Goal: Information Seeking & Learning: Learn about a topic

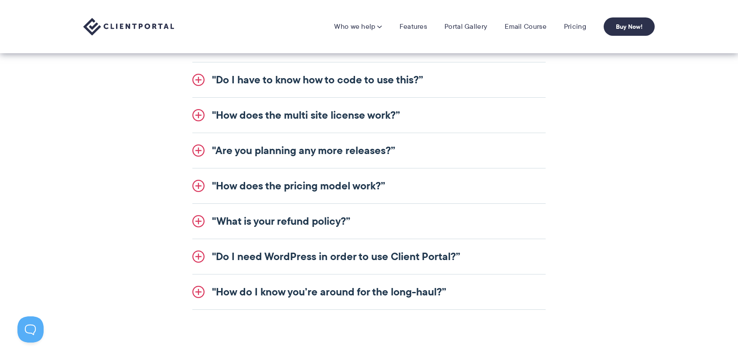
scroll to position [1087, 0]
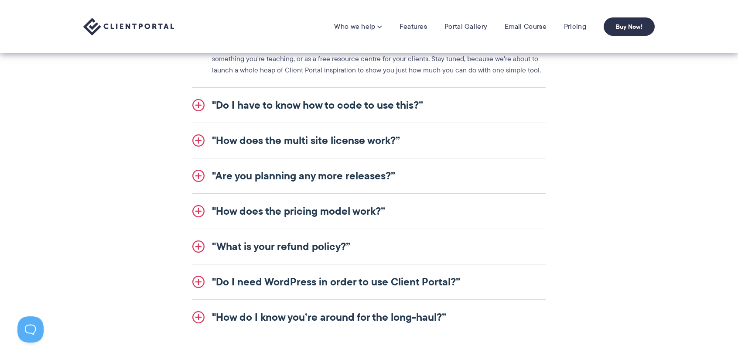
click at [413, 106] on link ""Do I have to know how to code to use this?”" at bounding box center [368, 105] width 353 height 35
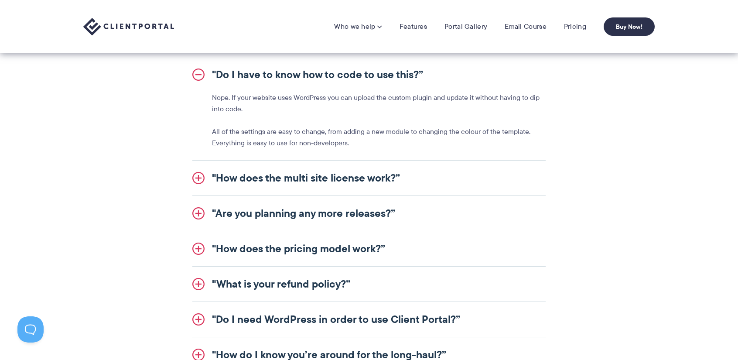
scroll to position [1000, 0]
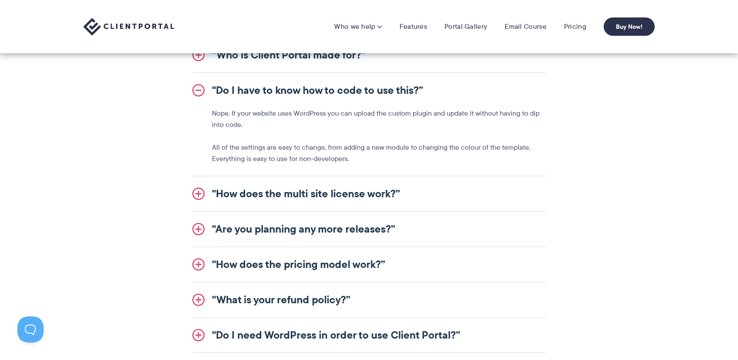
click at [409, 191] on link ""How does the multi site license work?”" at bounding box center [368, 193] width 353 height 35
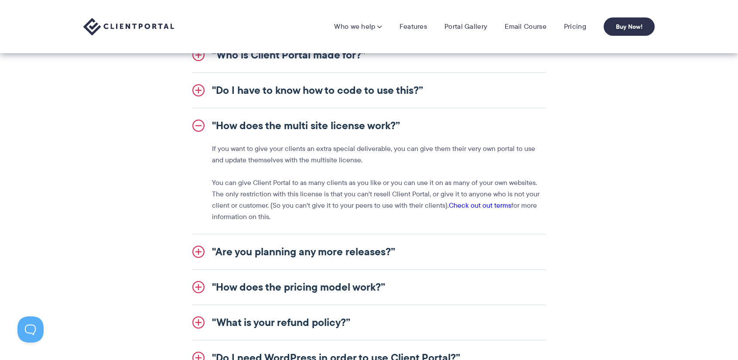
click at [385, 247] on link ""Are you planning any more releases?”" at bounding box center [368, 251] width 353 height 35
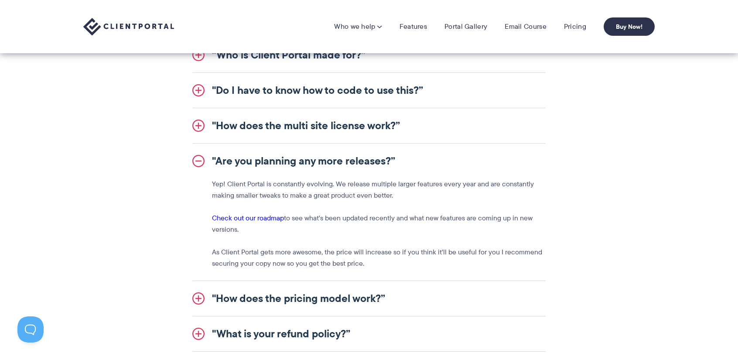
click at [383, 167] on link ""Are you planning any more releases?”" at bounding box center [368, 160] width 353 height 35
click at [391, 152] on link ""Are you planning any more releases?”" at bounding box center [368, 160] width 353 height 35
click at [389, 160] on link ""Are you planning any more releases?”" at bounding box center [368, 160] width 353 height 35
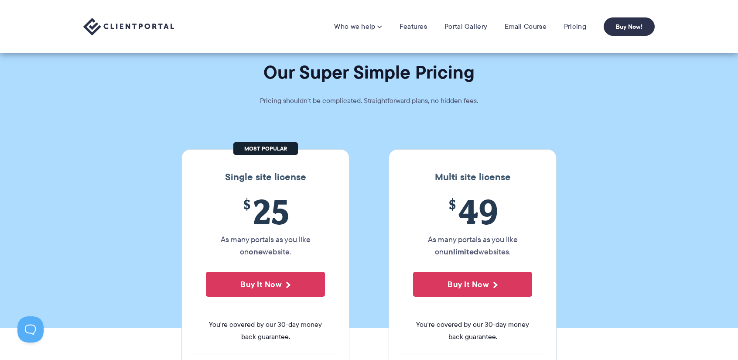
scroll to position [0, 0]
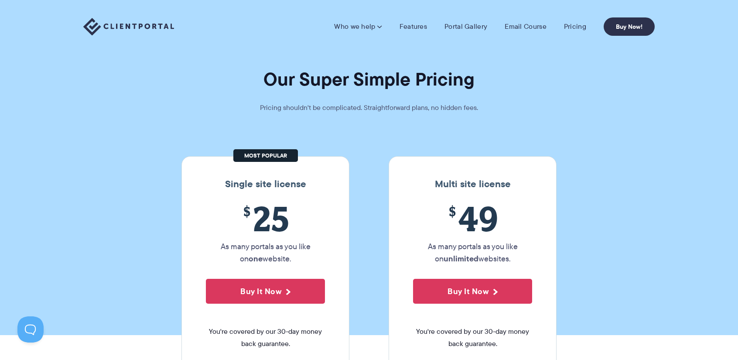
click at [128, 20] on img at bounding box center [128, 27] width 91 height 18
